Goal: Task Accomplishment & Management: Manage account settings

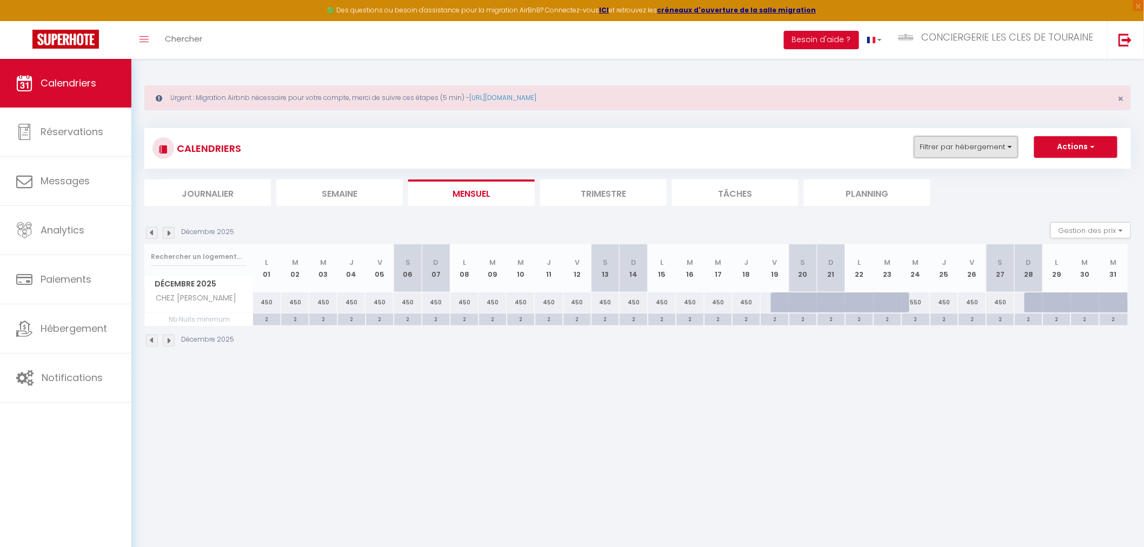
click at [936, 149] on button "Filtrer par hébergement" at bounding box center [966, 147] width 104 height 22
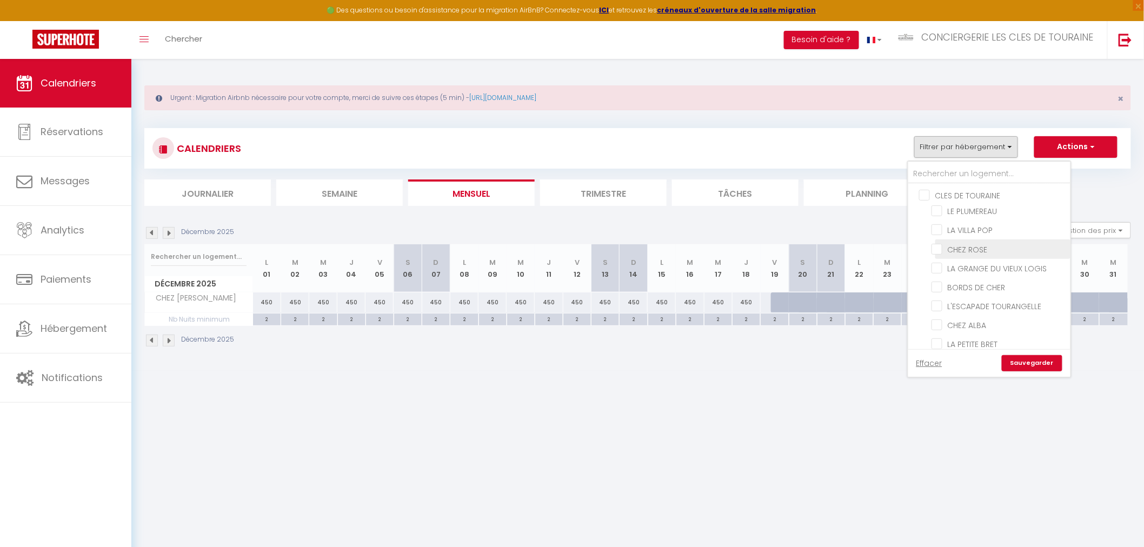
click at [976, 244] on input "CHEZ ROSE" at bounding box center [999, 248] width 135 height 11
checkbox input "true"
checkbox input "false"
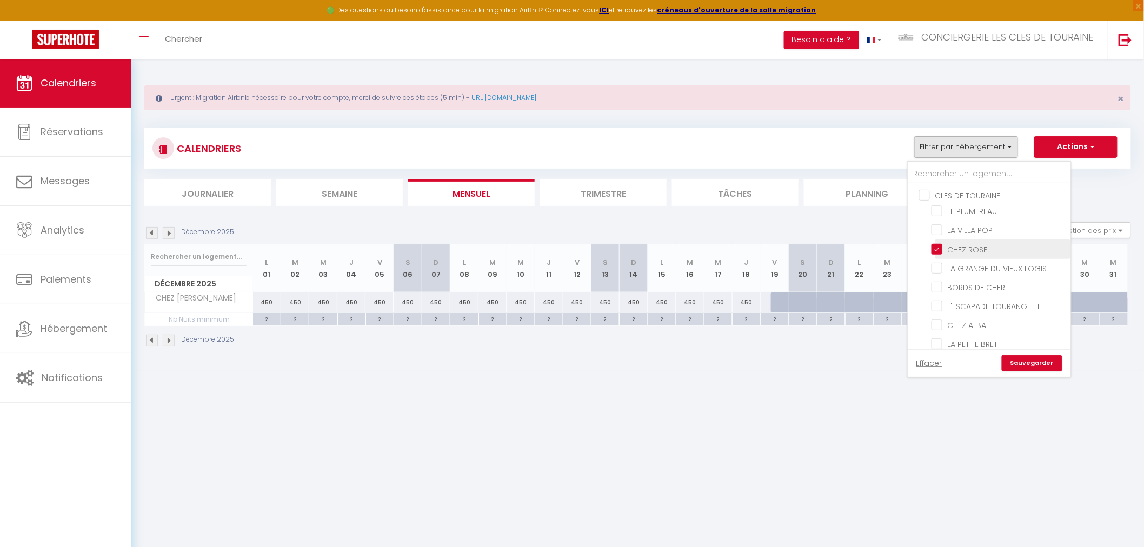
checkbox input "false"
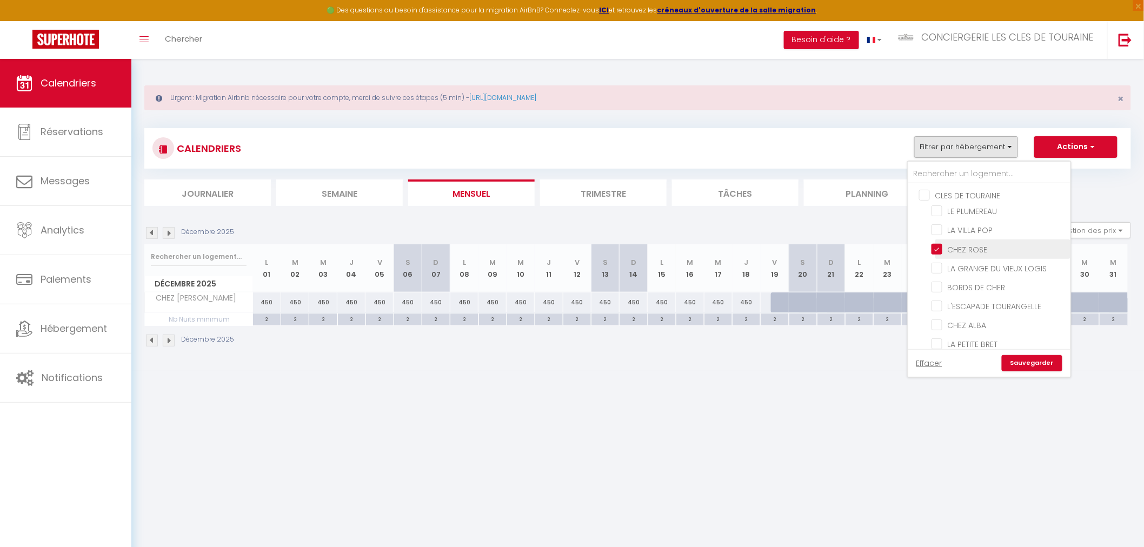
checkbox input "false"
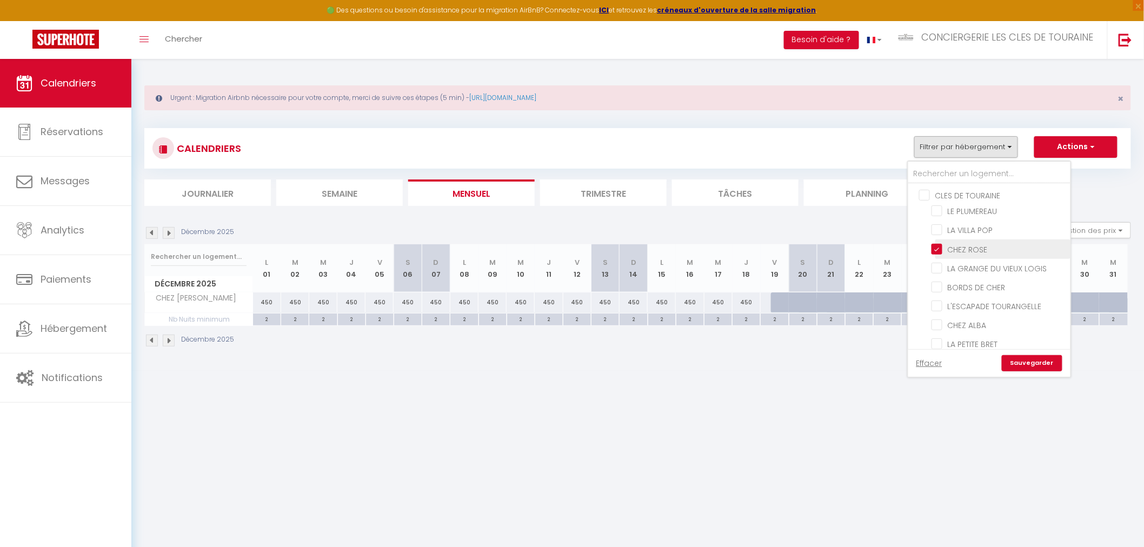
checkbox input "false"
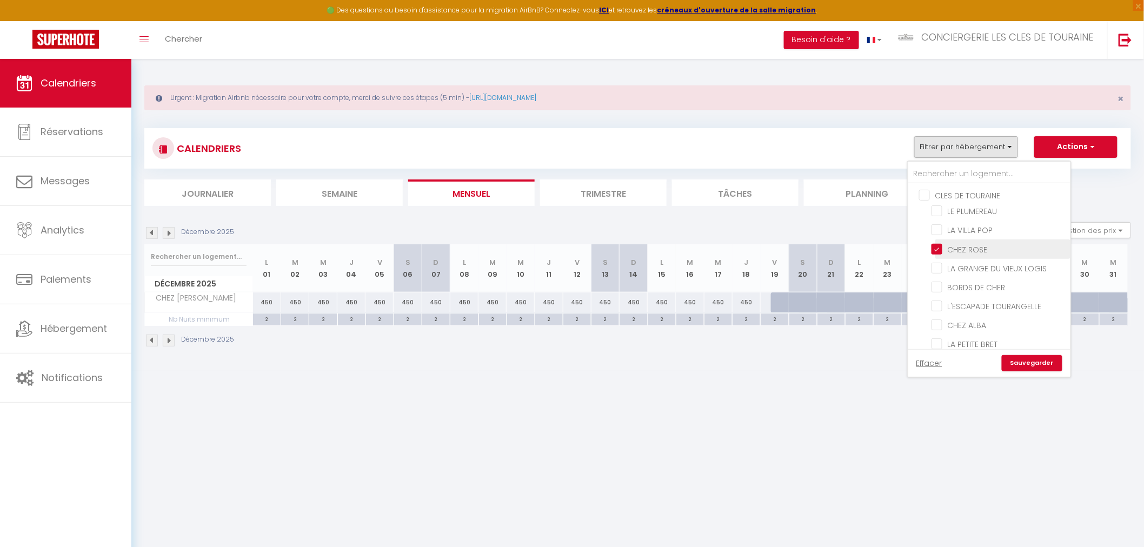
checkbox input "false"
click at [985, 280] on input "CHEZ [PERSON_NAME]" at bounding box center [999, 285] width 135 height 11
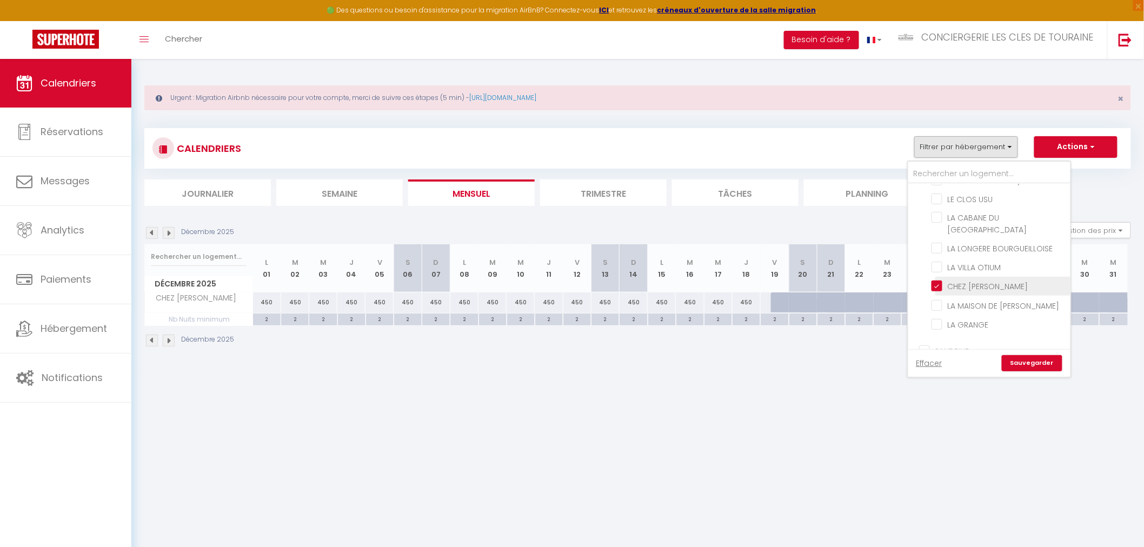
checkbox input "false"
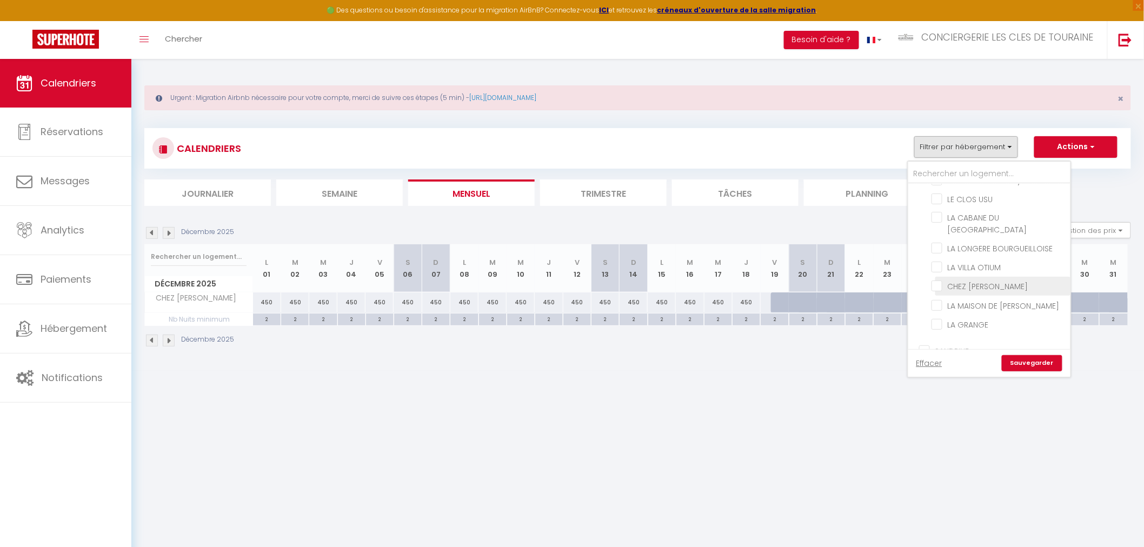
checkbox input "false"
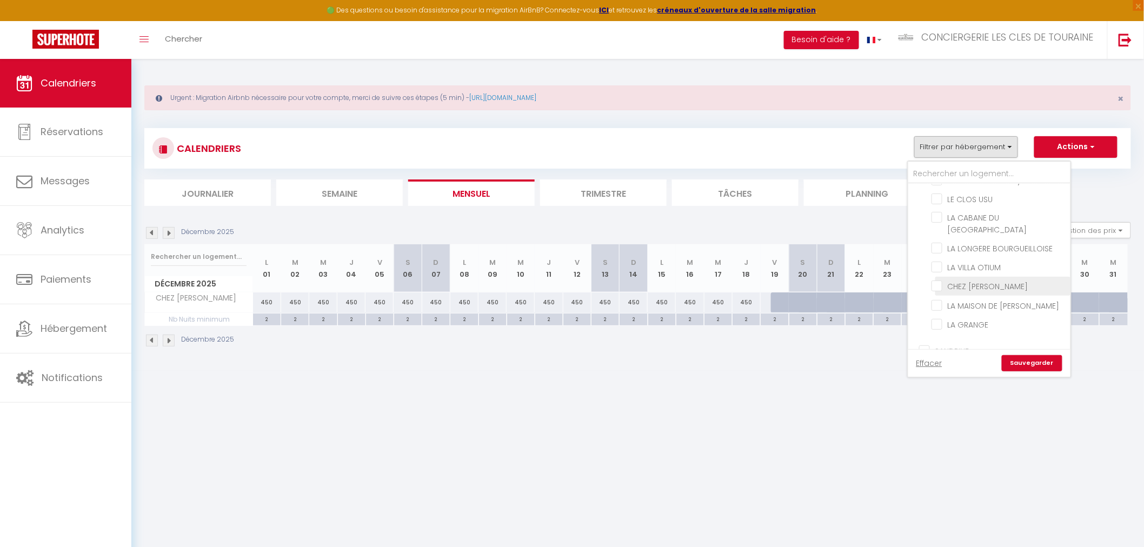
checkbox input "false"
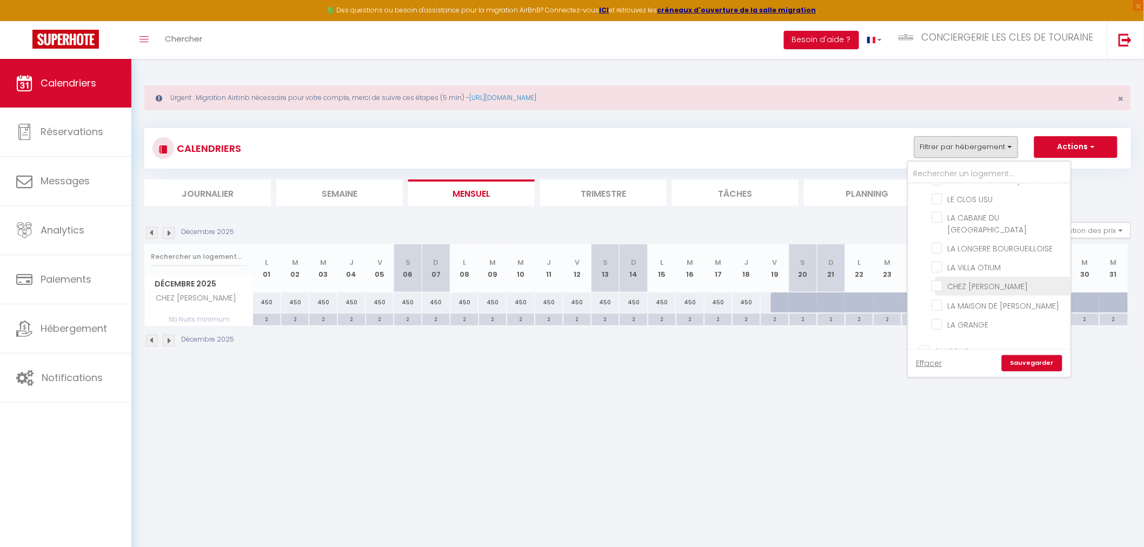
checkbox input "false"
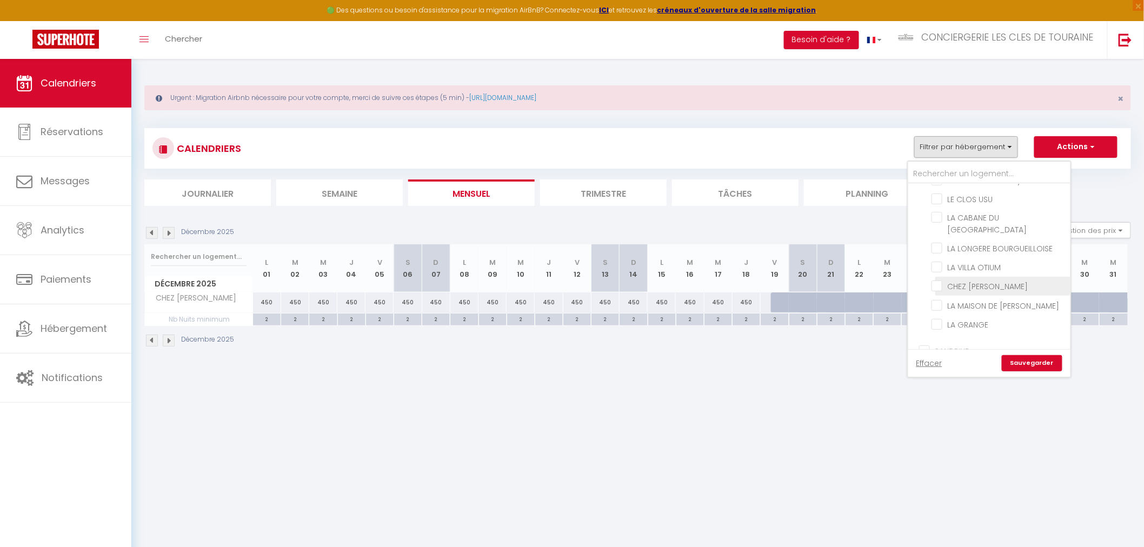
checkbox input "false"
click at [1026, 361] on link "Sauvegarder" at bounding box center [1032, 363] width 61 height 16
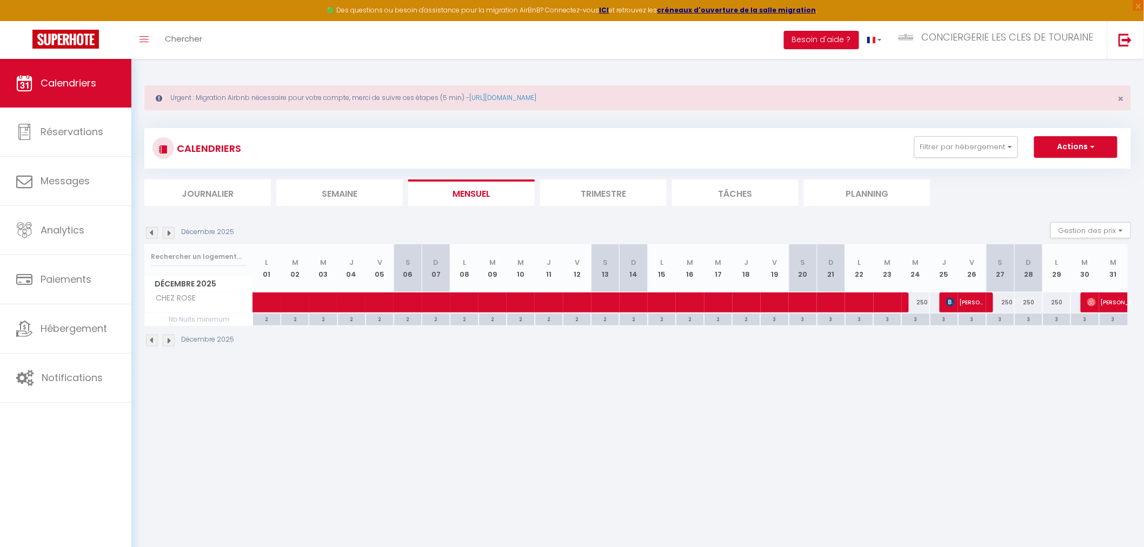
click at [151, 234] on img at bounding box center [152, 233] width 12 height 12
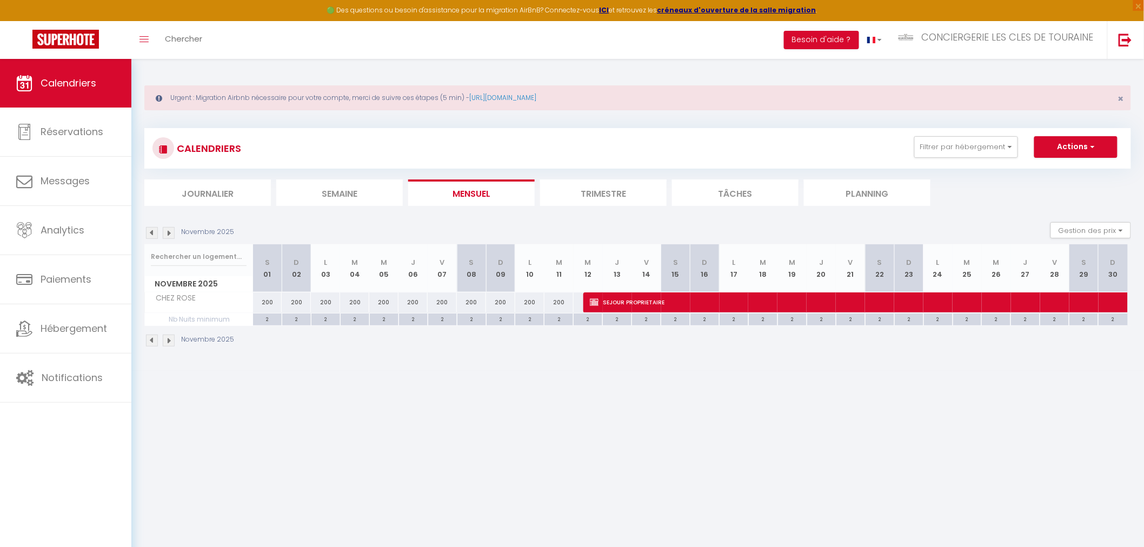
click at [151, 234] on img at bounding box center [152, 233] width 12 height 12
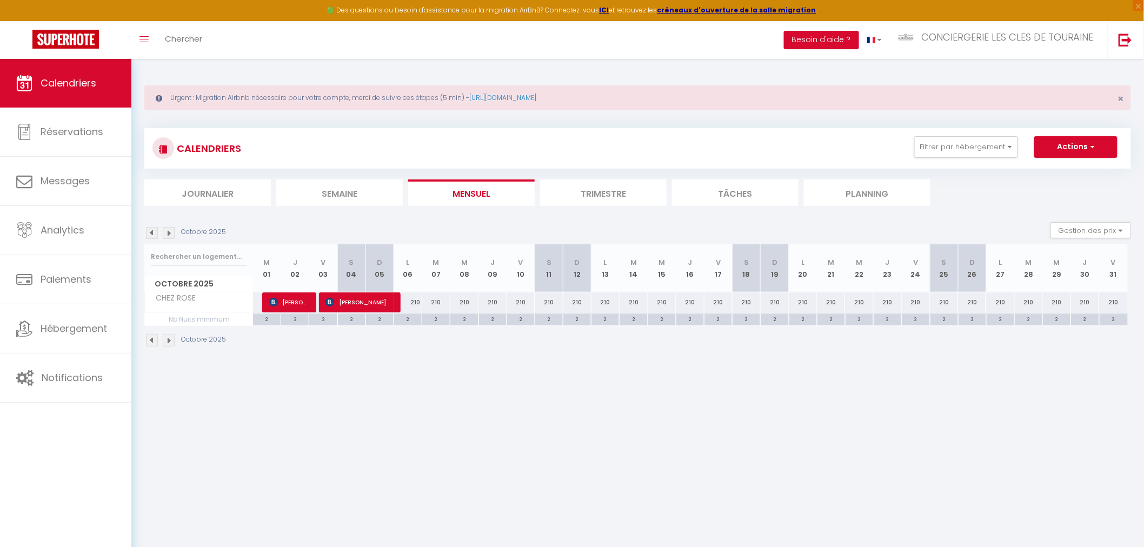
click at [151, 234] on img at bounding box center [152, 233] width 12 height 12
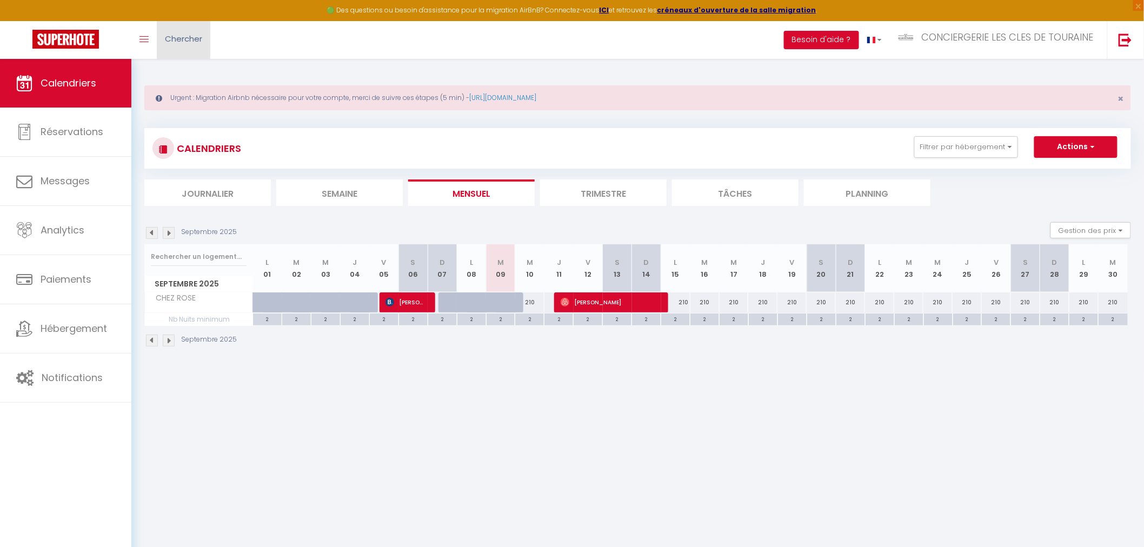
click at [169, 39] on span "Chercher" at bounding box center [183, 38] width 37 height 11
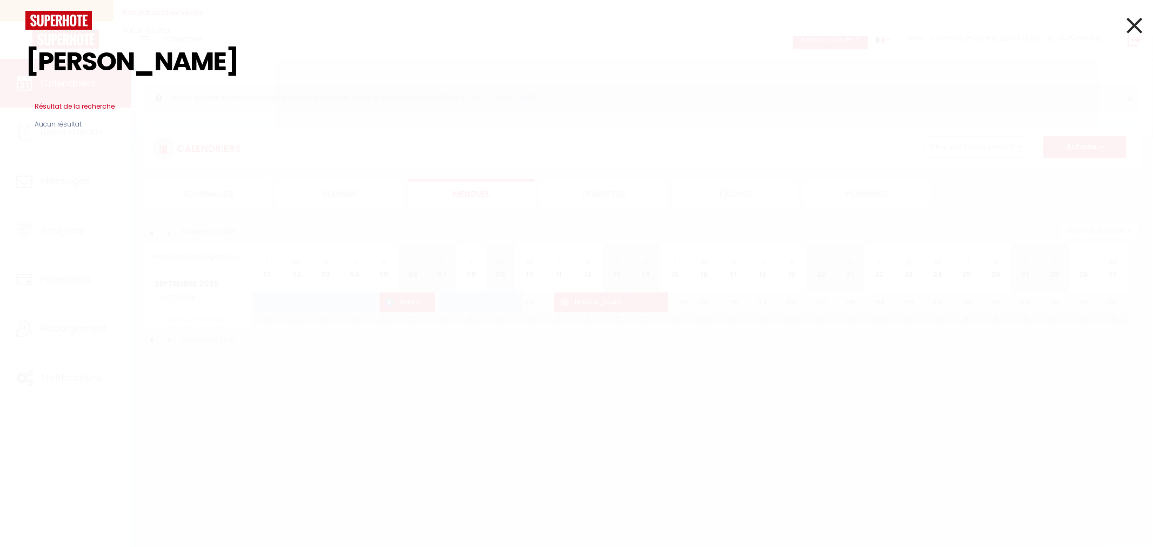
drag, startPoint x: 134, startPoint y: 57, endPoint x: 0, endPoint y: 56, distance: 134.1
click at [0, 56] on div "DUBOIS Résultat de la recherche Id Appart Voyageur Checkin Checkout Nuits Pers.…" at bounding box center [576, 273] width 1153 height 547
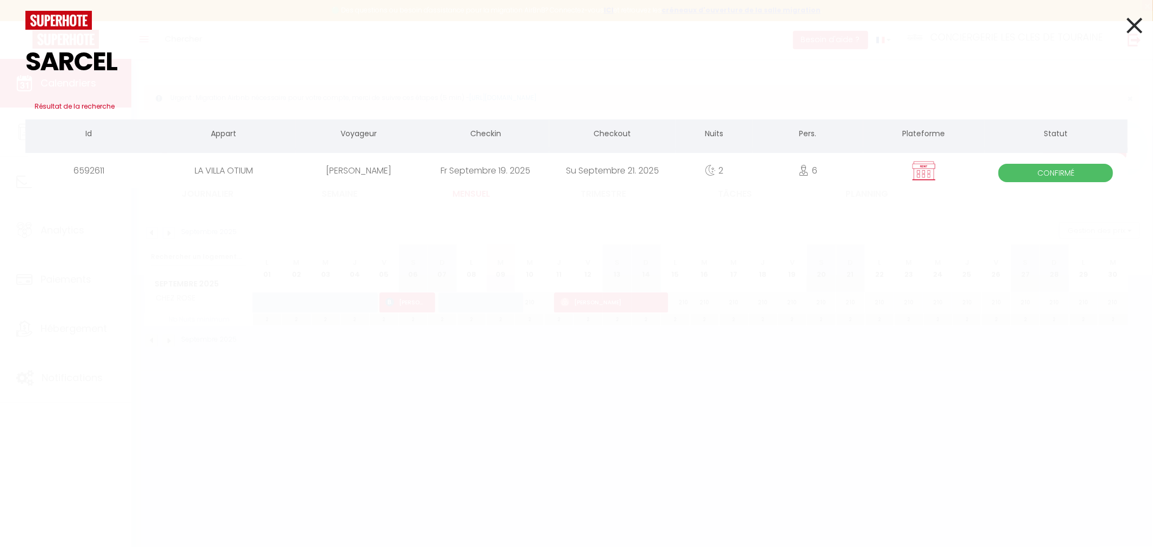
type input "SARCEL"
click at [317, 161] on div "MANON SARCELET" at bounding box center [359, 170] width 127 height 35
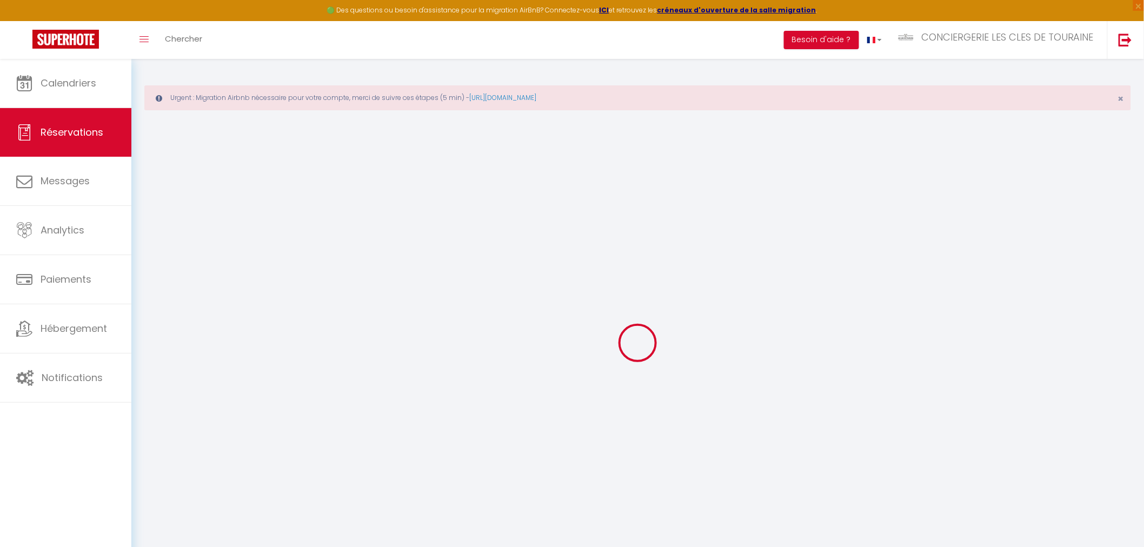
select select
checkbox input "false"
select select
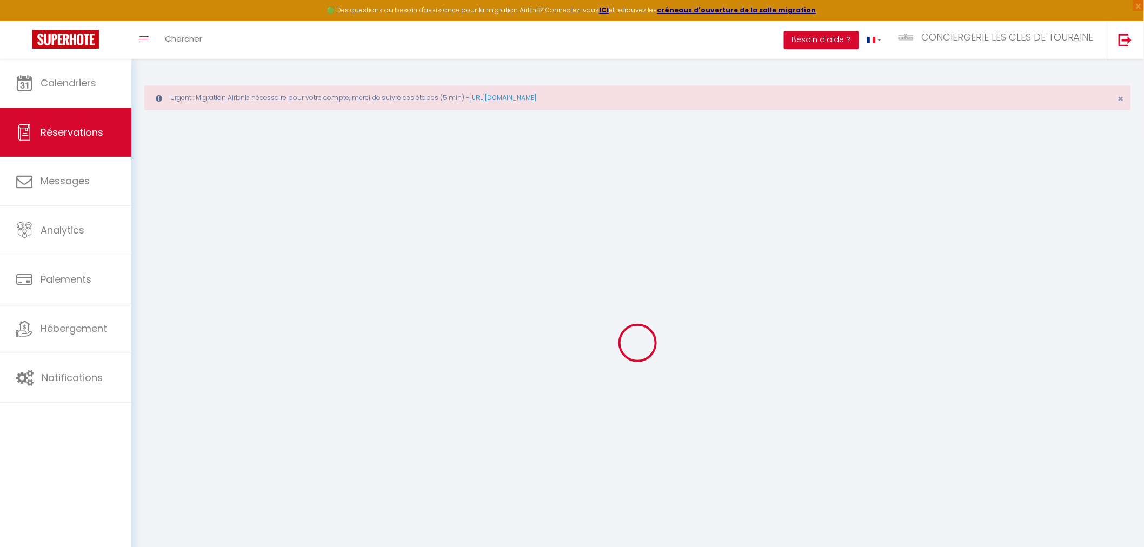
checkbox input "false"
select select
checkbox input "false"
type input "150"
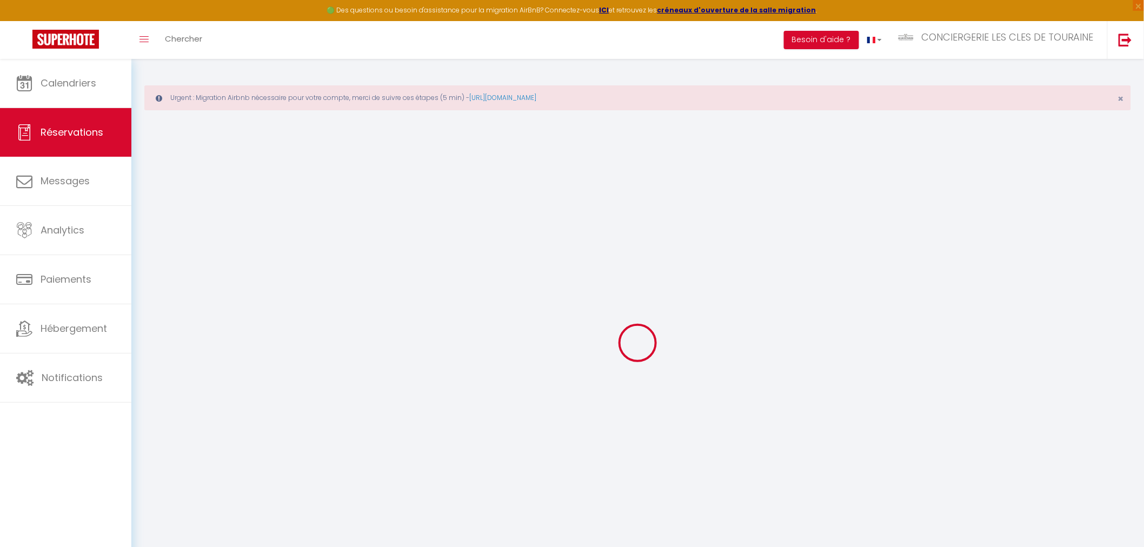
type input "15.24"
select select
checkbox input "false"
select select
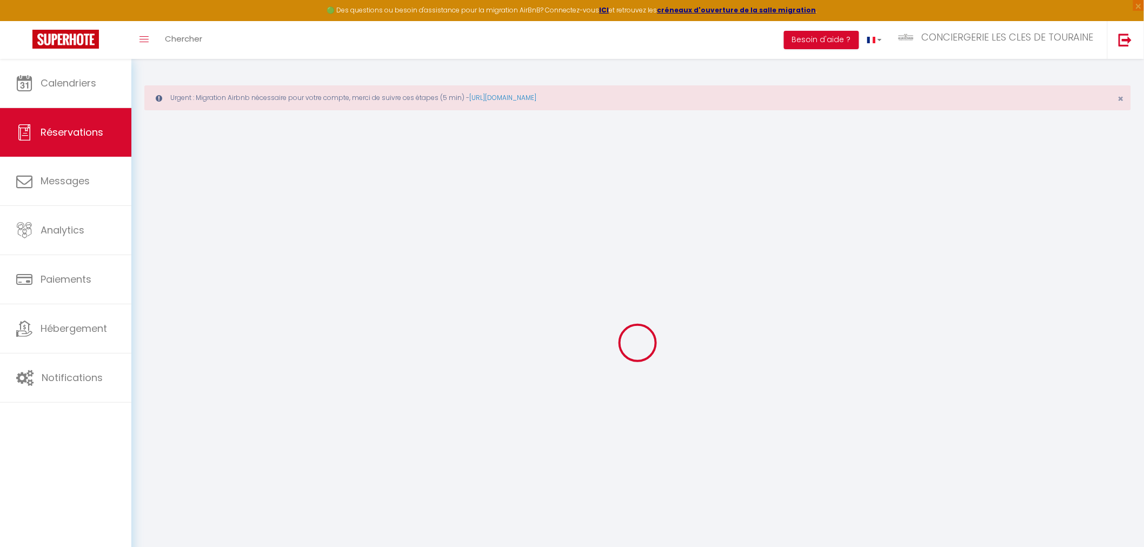
select select
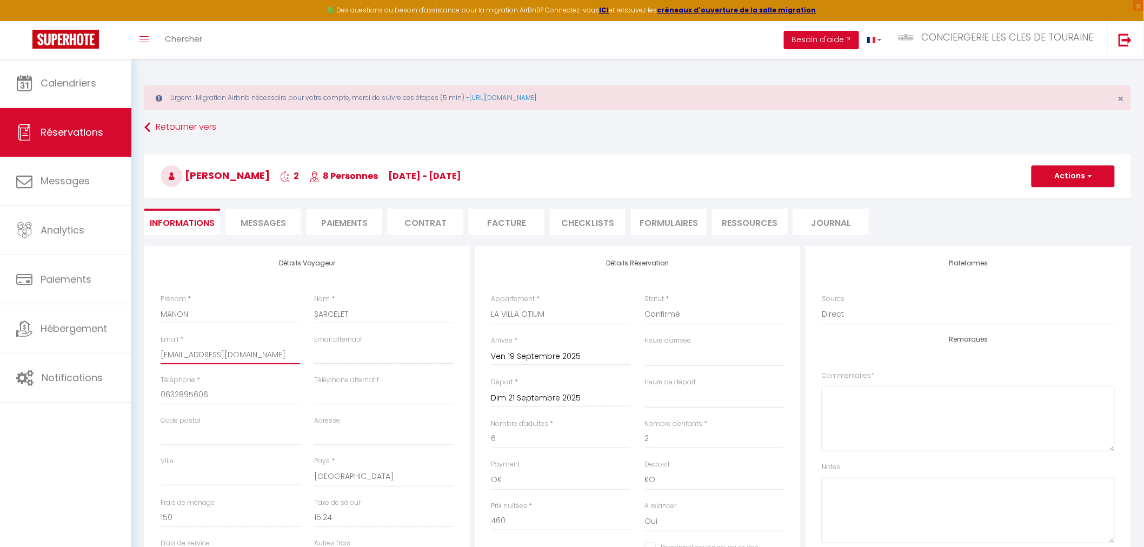
click at [235, 349] on input "[EMAIL_ADDRESS][DOMAIN_NAME]" at bounding box center [231, 354] width 140 height 19
paste input "manononam91@gmail"
type input "manononam91@gmail.com"
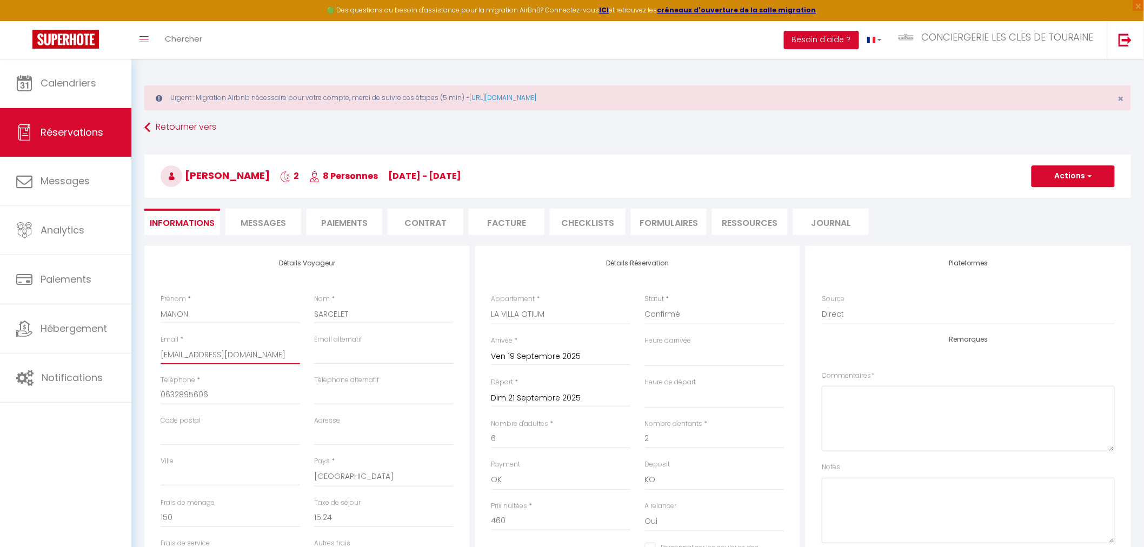
select select
checkbox input "false"
type input "manononam91@gmail.com"
click at [1064, 174] on button "Actions" at bounding box center [1073, 176] width 83 height 22
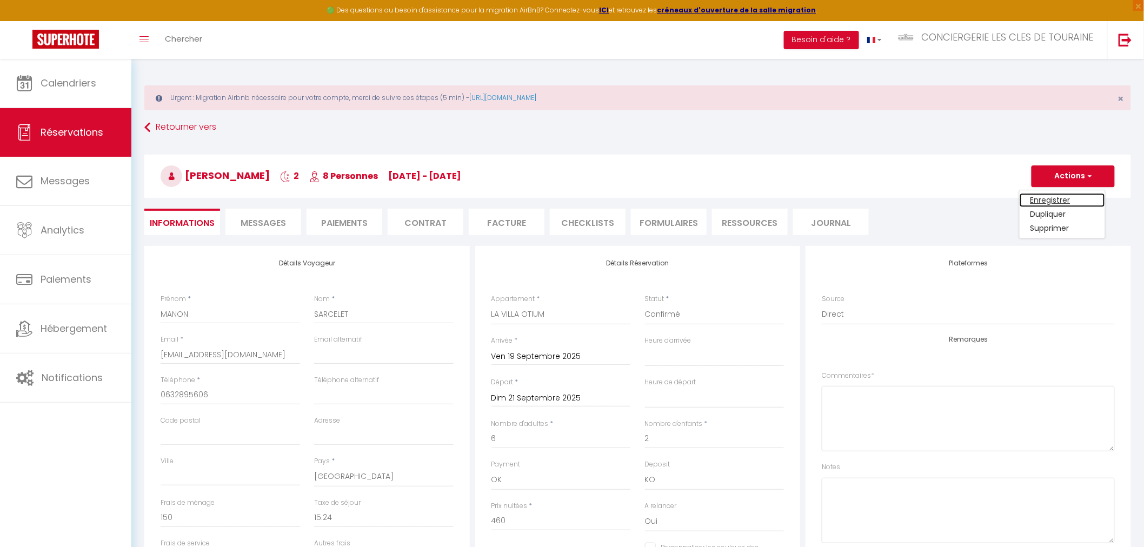
click at [1058, 204] on link "Enregistrer" at bounding box center [1062, 200] width 85 height 14
select select "not_cancelled"
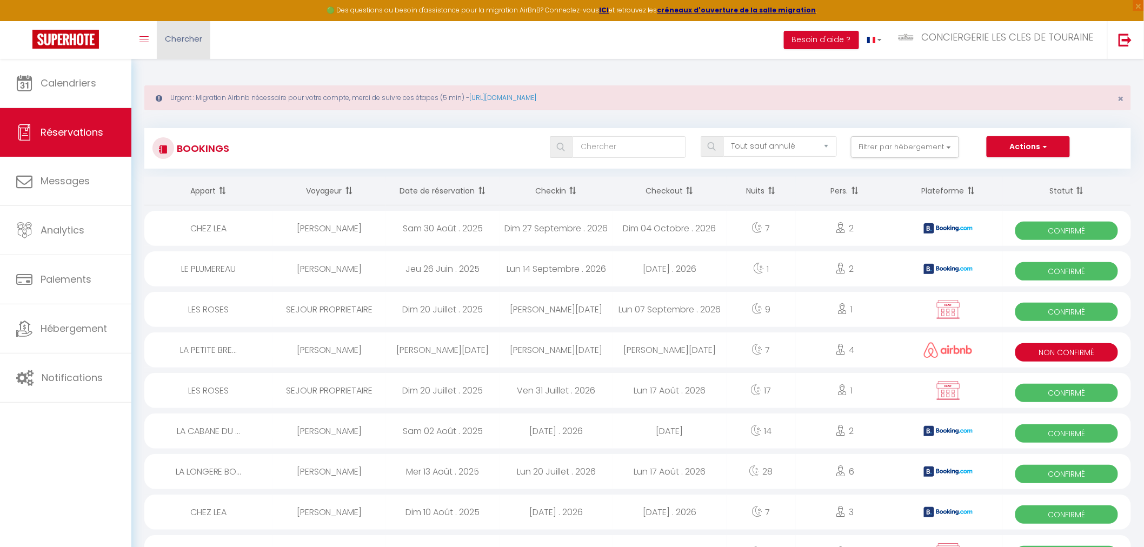
click at [187, 42] on span "Chercher" at bounding box center [183, 38] width 37 height 11
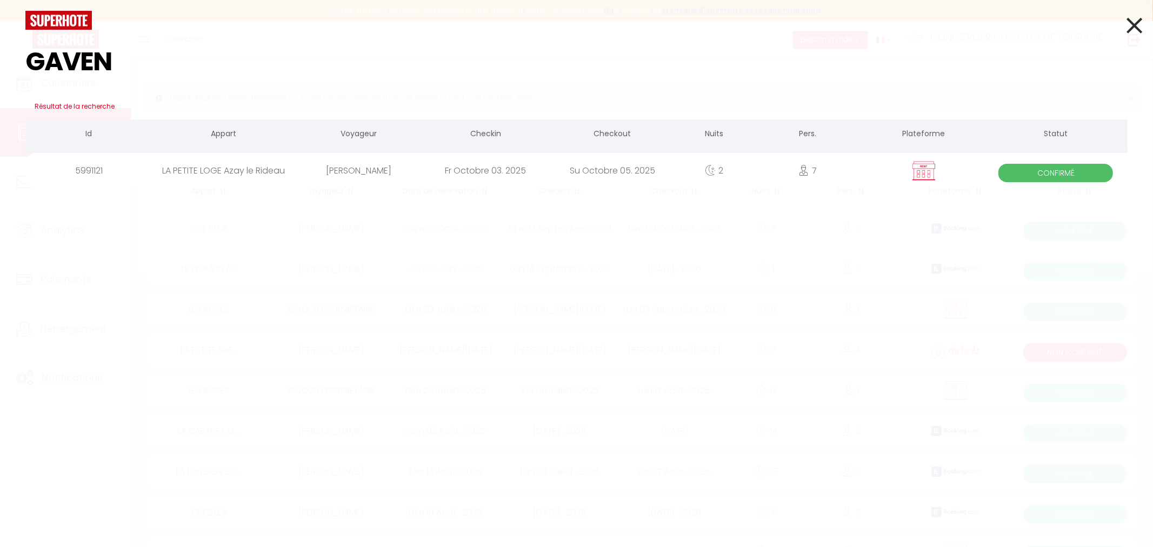
type input "GAVEN"
click at [329, 168] on div "THIERRY GAVEN" at bounding box center [359, 170] width 127 height 35
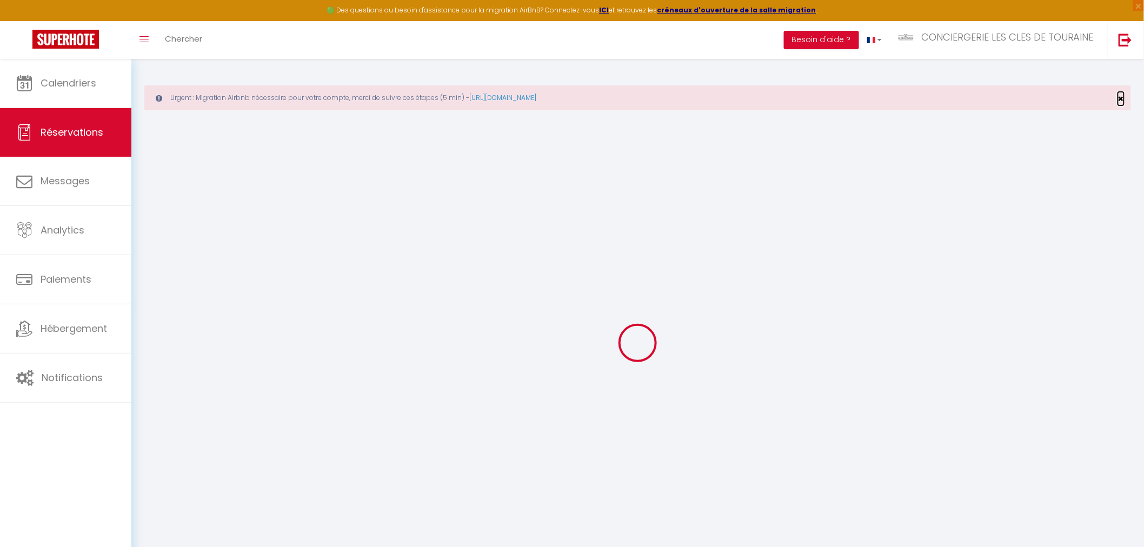
click at [1122, 98] on span "×" at bounding box center [1121, 99] width 6 height 14
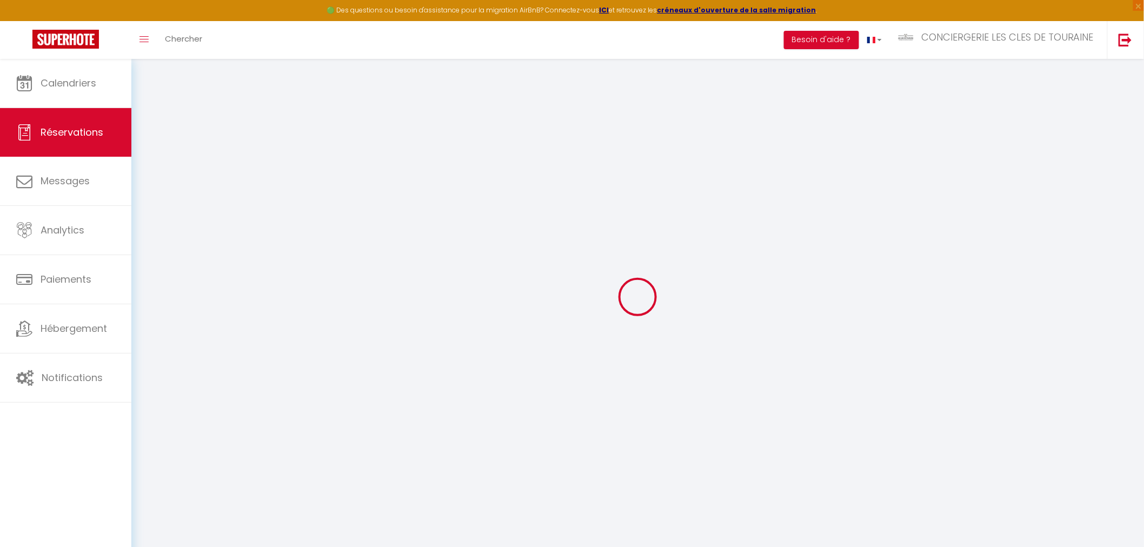
select select
checkbox input "false"
select select
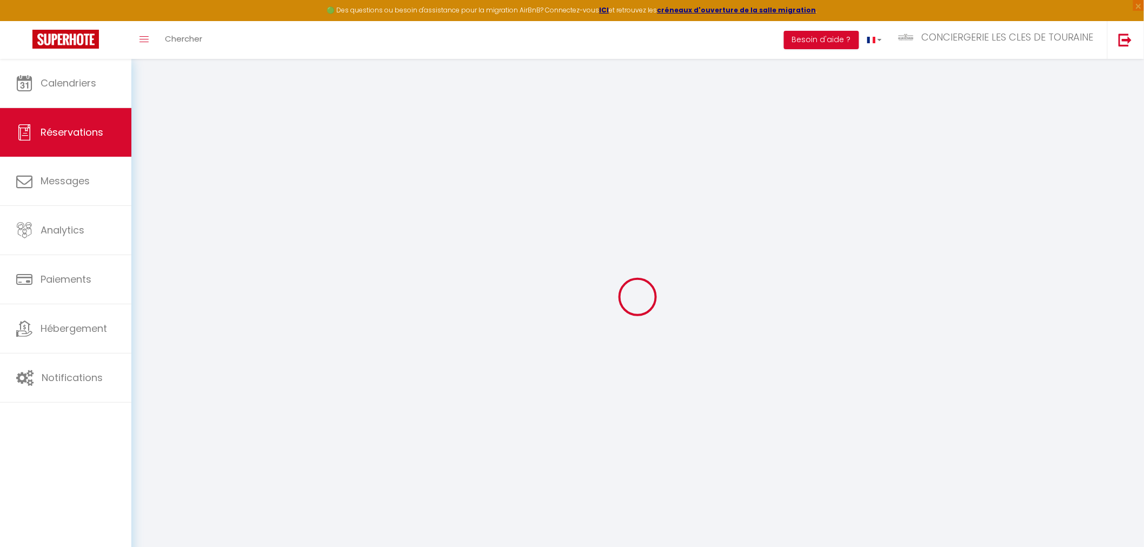
checkbox input "false"
type textarea "commande de 3 lits double et 1 lit simple + linge de toilette pour 7 personnes"
type textarea "acompte : 528.17 € recu le 13/6 solde : 399.28 €"
type input "75"
select select
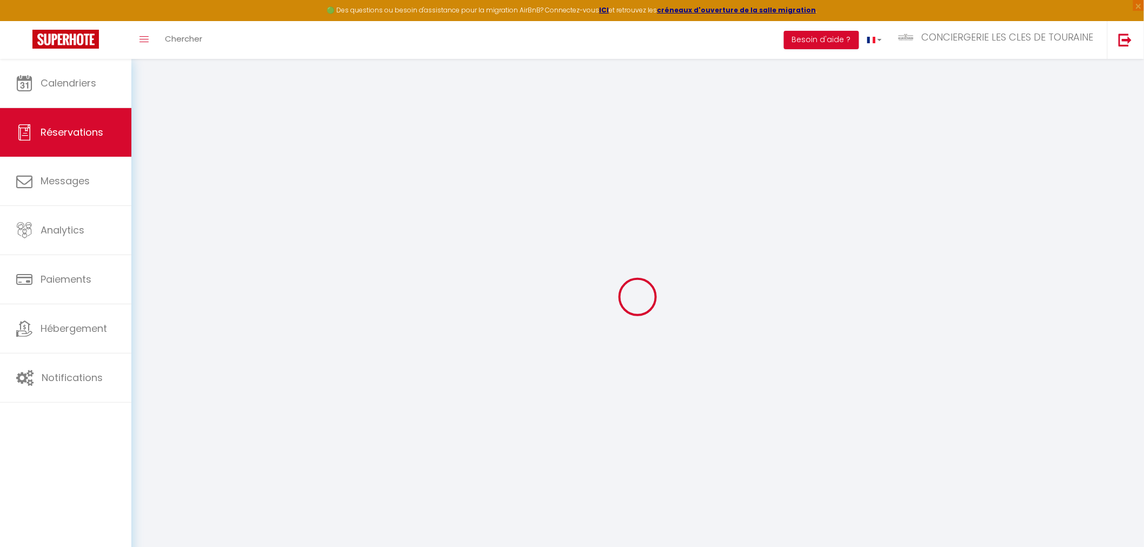
select select
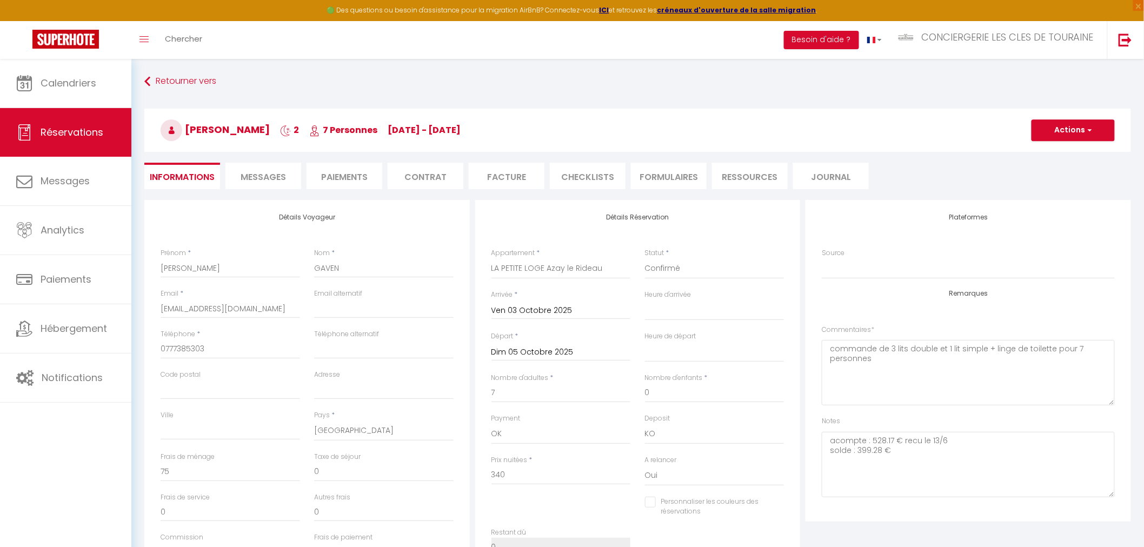
checkbox input "false"
select select
click at [173, 36] on span "Chercher" at bounding box center [183, 38] width 37 height 11
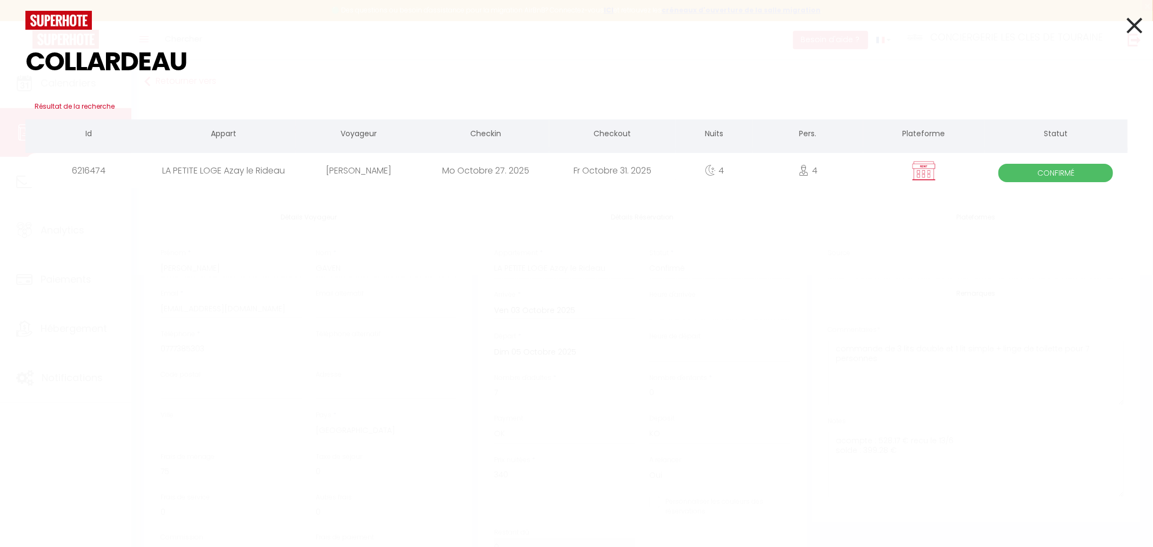
type input "COLLARDEAU"
click at [361, 166] on div "[PERSON_NAME]" at bounding box center [359, 170] width 127 height 35
select select
checkbox input "false"
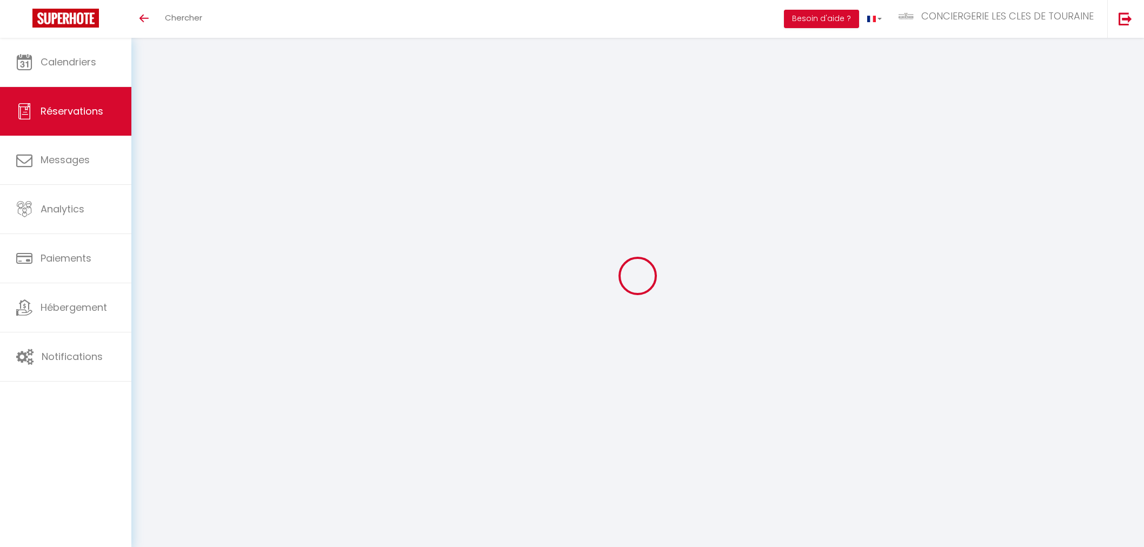
select select
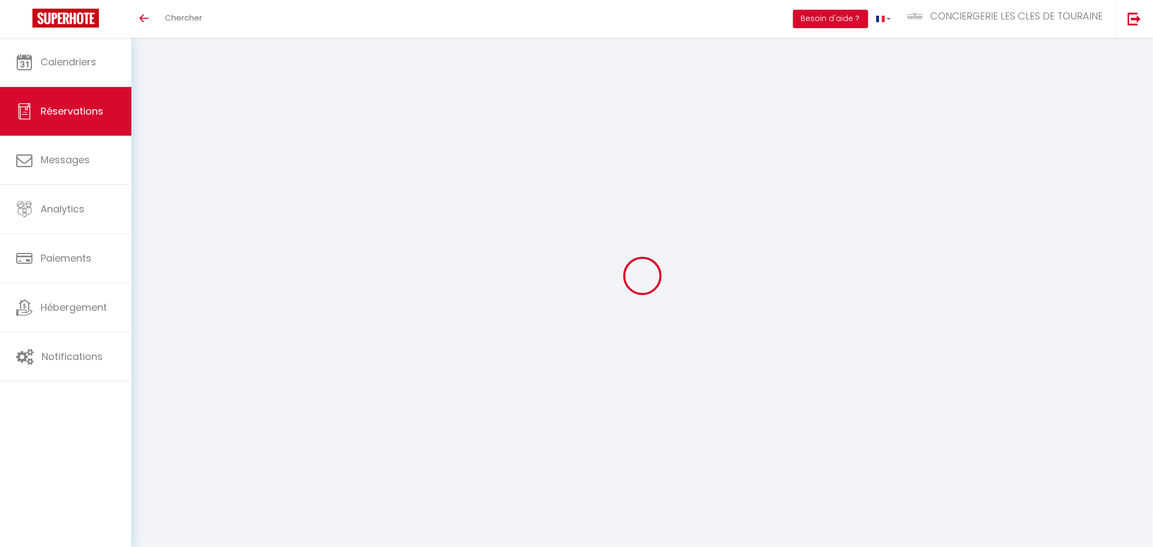
select select
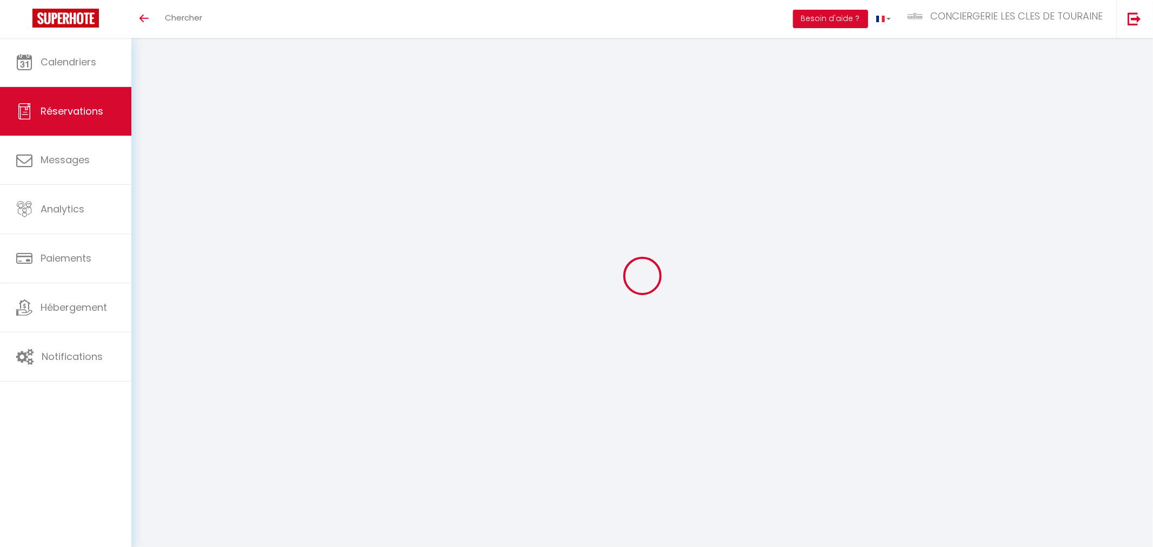
checkbox input "false"
select select
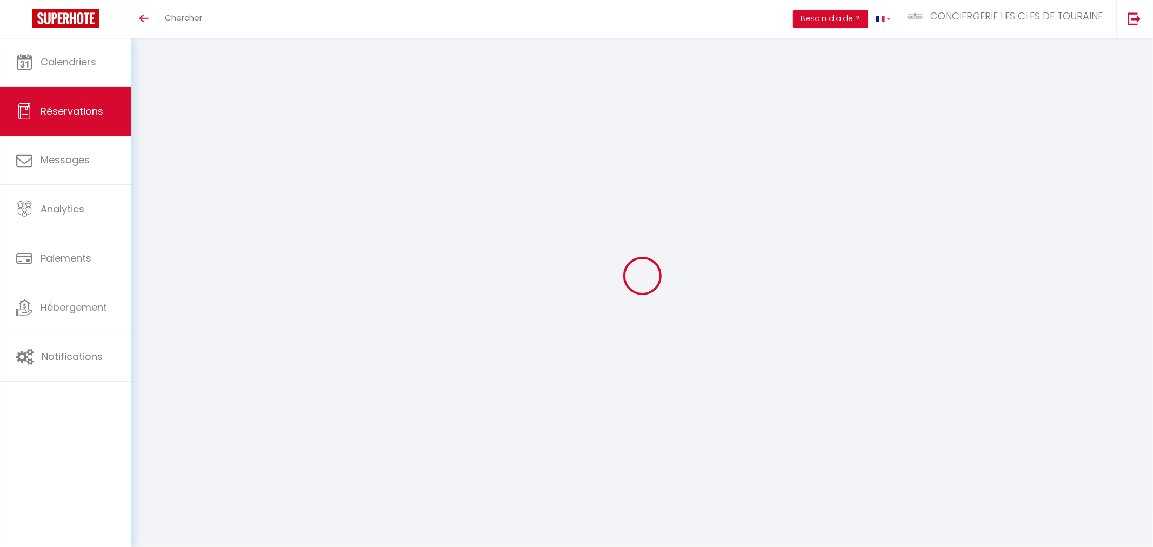
select select
checkbox input "false"
select select
type input "[PERSON_NAME]"
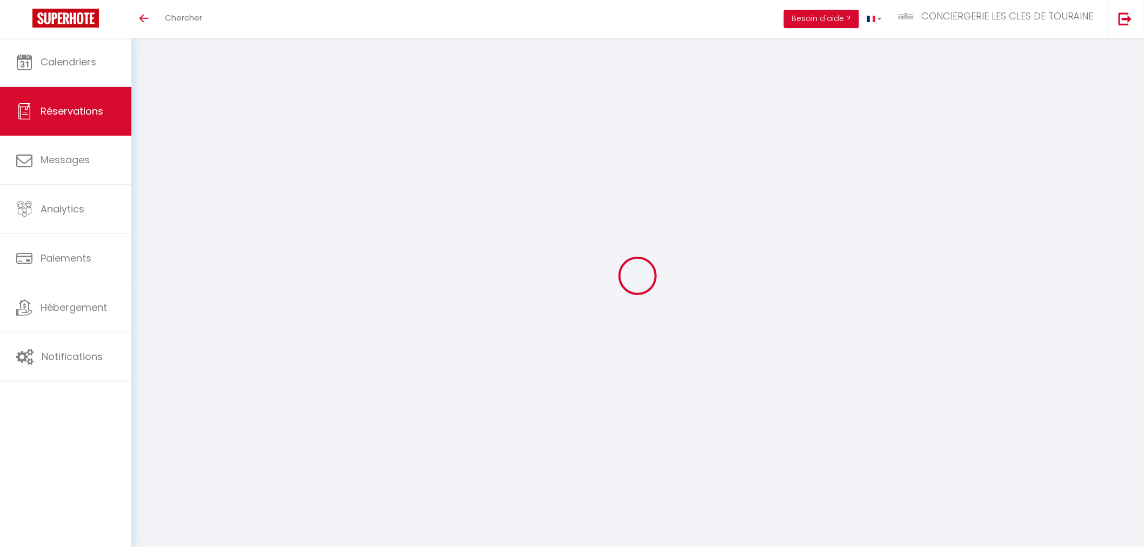
type input "COLLARDEAU"
type input "[EMAIL_ADDRESS][DOMAIN_NAME]"
type input "0652800397"
type input "37300"
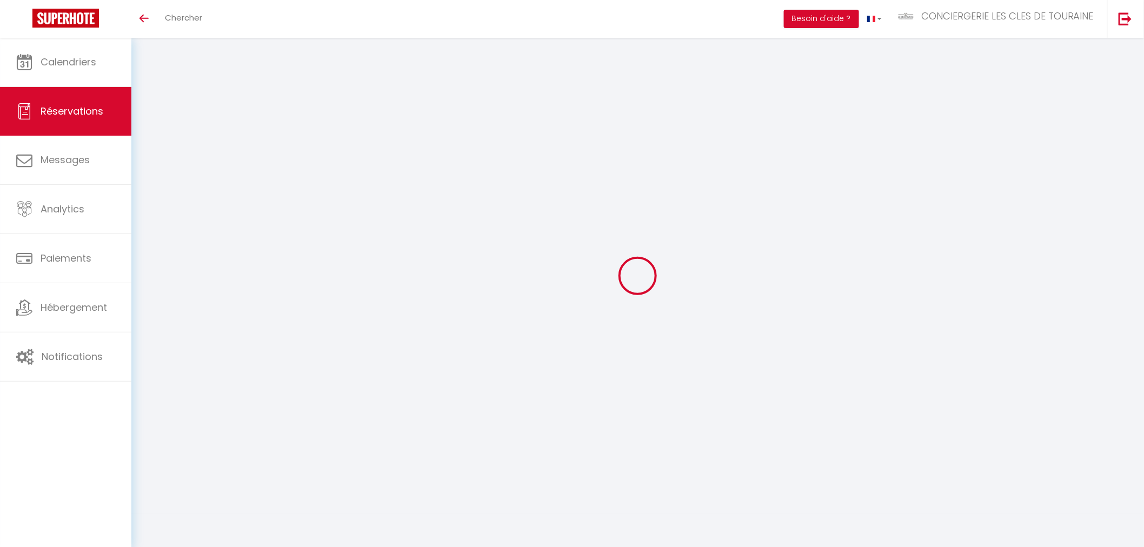
type input "10 allee degas"
type input "JOUE LES TOURS"
select select "FR"
select select "15359"
select select "1"
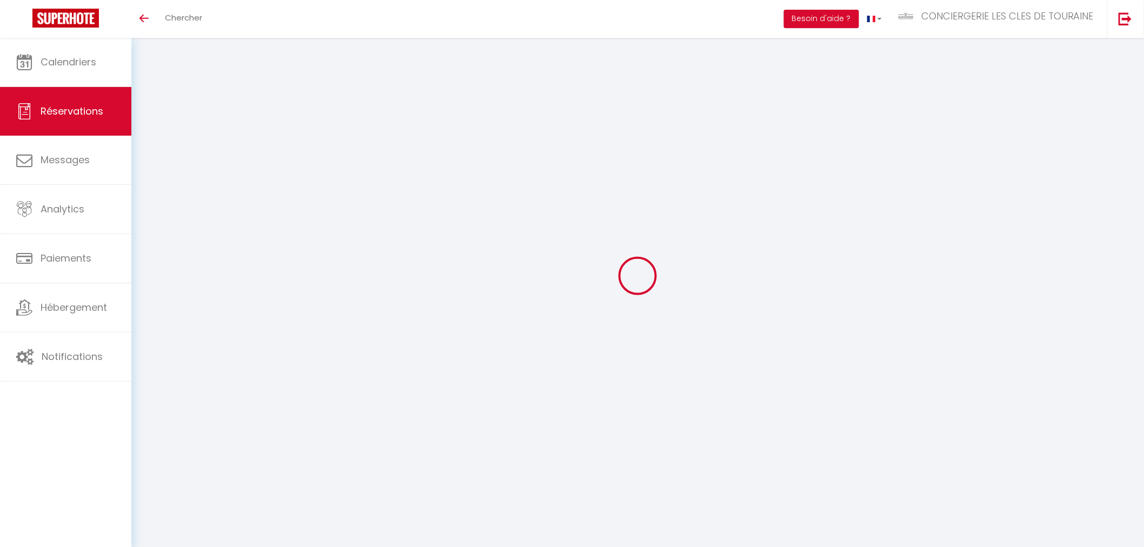
type input "Lun 27 Octobre 2025"
select select
type input "Ven 31 Octobre 2025"
select select
type input "4"
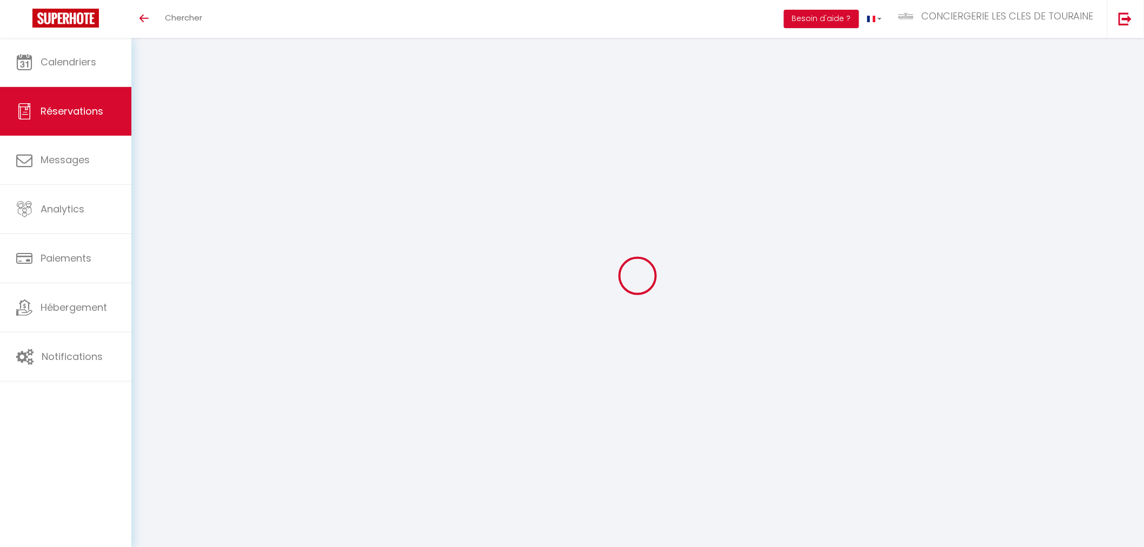
select select "12"
select select
type input "680"
checkbox input "false"
type input "0"
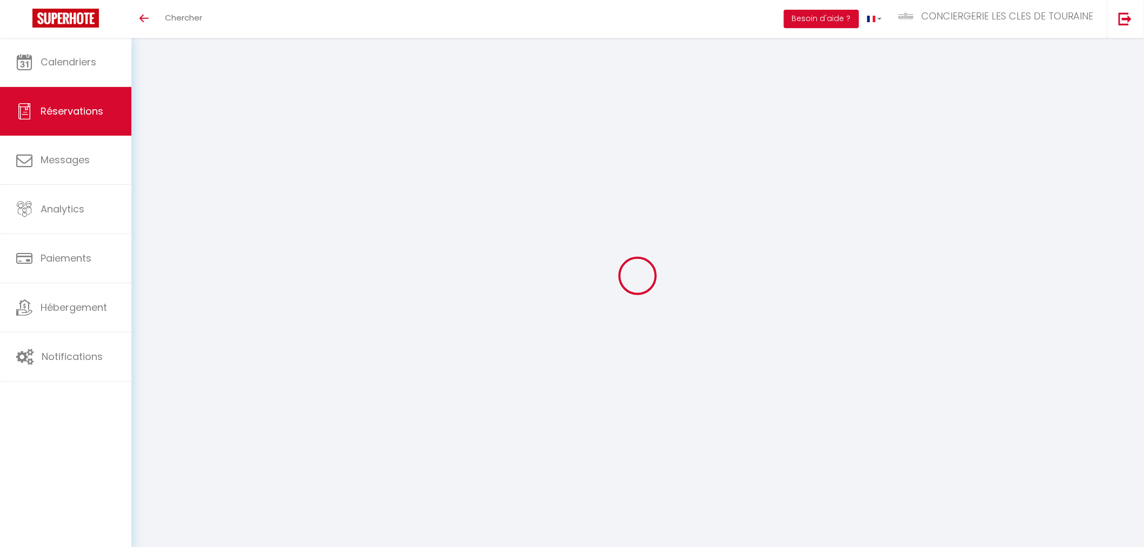
type input "0"
select select
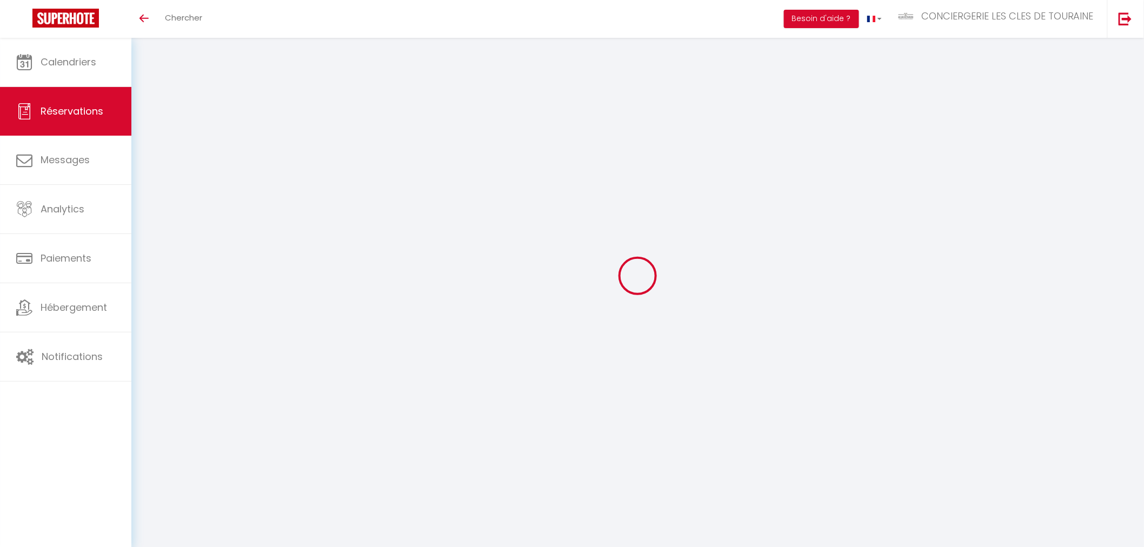
select select "14"
checkbox input "false"
select select
checkbox input "false"
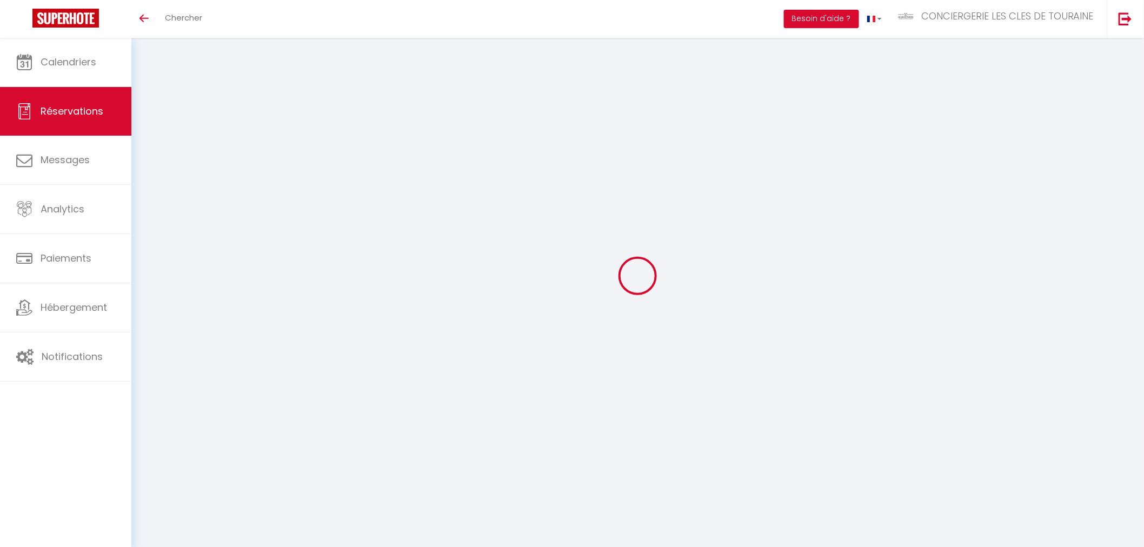
select select
checkbox input "false"
type textarea "Acompte de 258.12 € reçu par cheque le [DATE] Solde de 602.28 € à régler avant …"
type input "75"
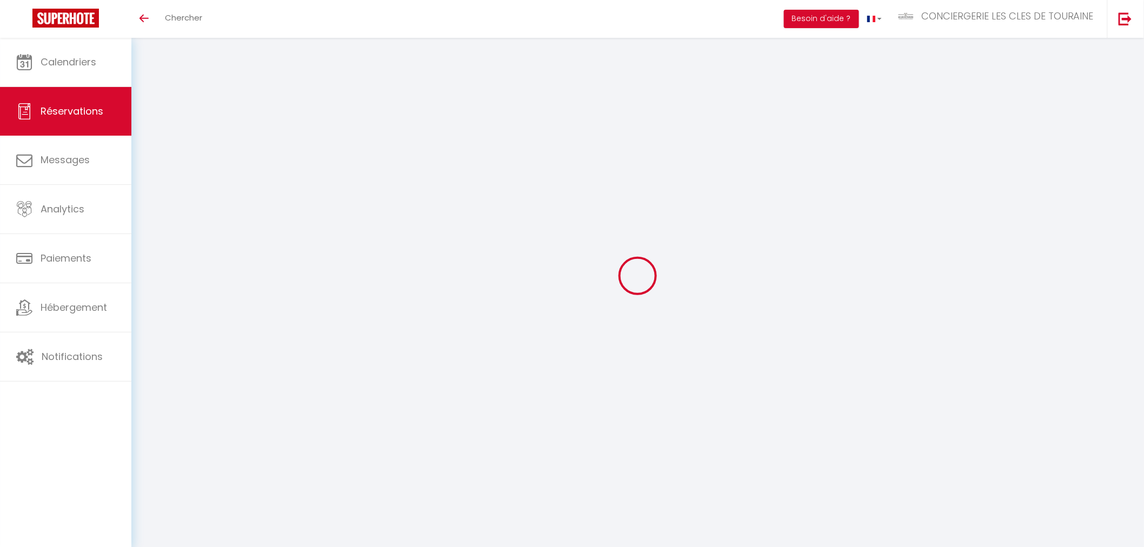
select select
checkbox input "false"
select select
